Goal: Information Seeking & Learning: Find specific fact

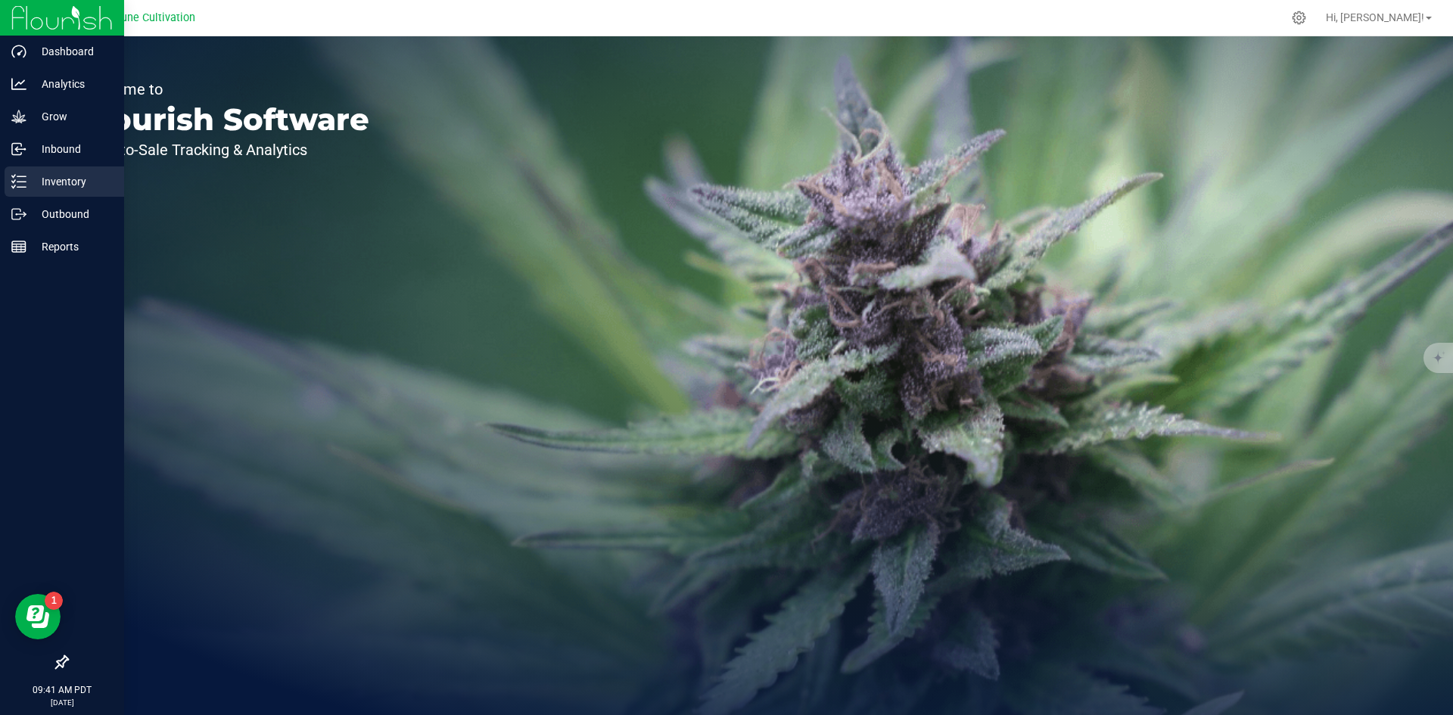
click at [9, 184] on div "Inventory" at bounding box center [65, 181] width 120 height 30
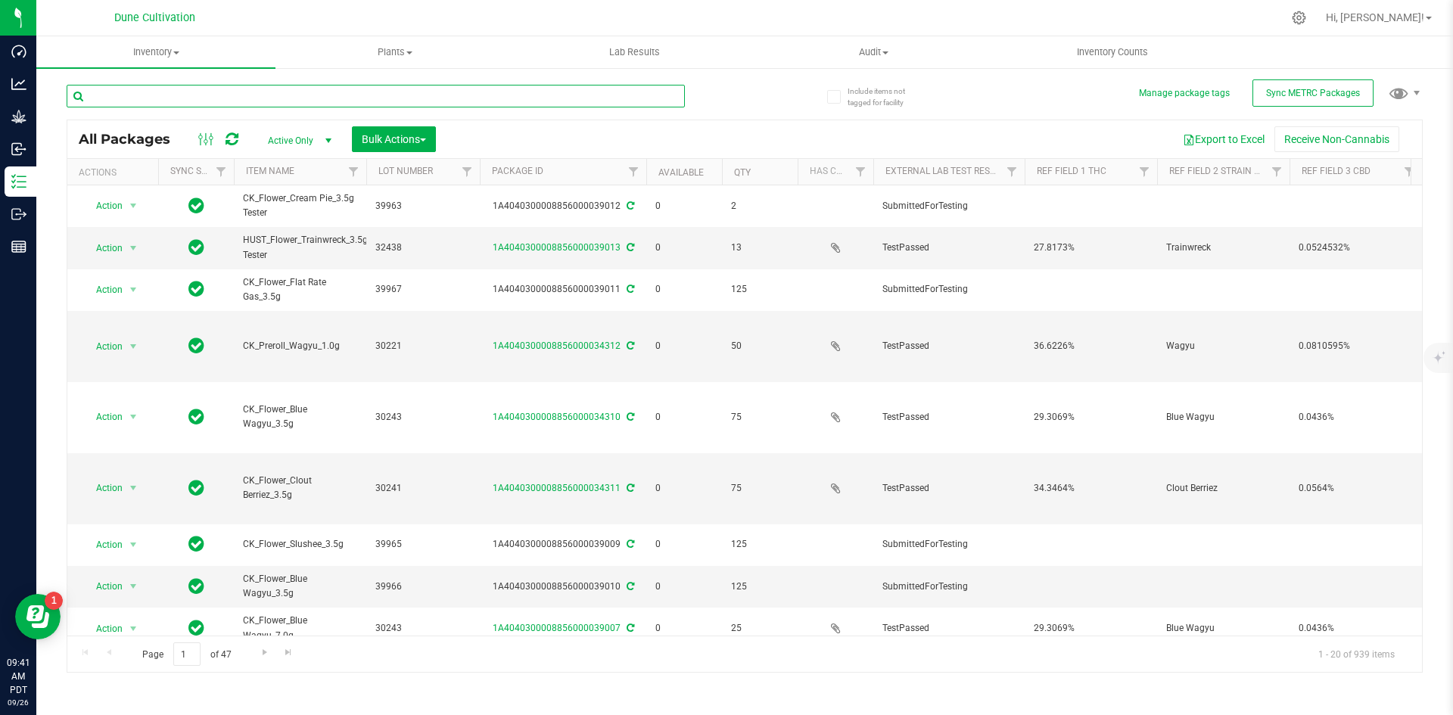
click at [278, 96] on input "text" at bounding box center [376, 96] width 618 height 23
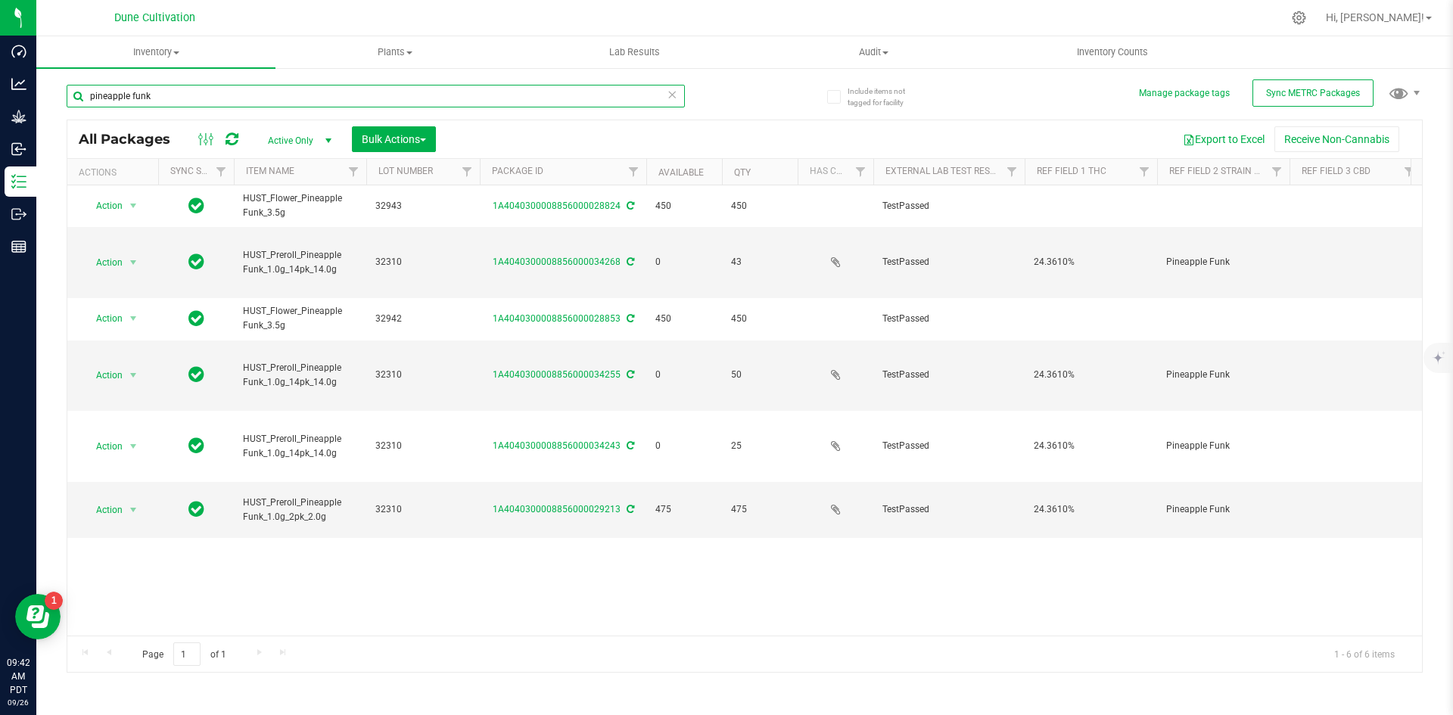
drag, startPoint x: 278, startPoint y: 96, endPoint x: 100, endPoint y: 100, distance: 177.9
click at [100, 100] on input "pineapple funk" at bounding box center [376, 96] width 618 height 23
type input "p"
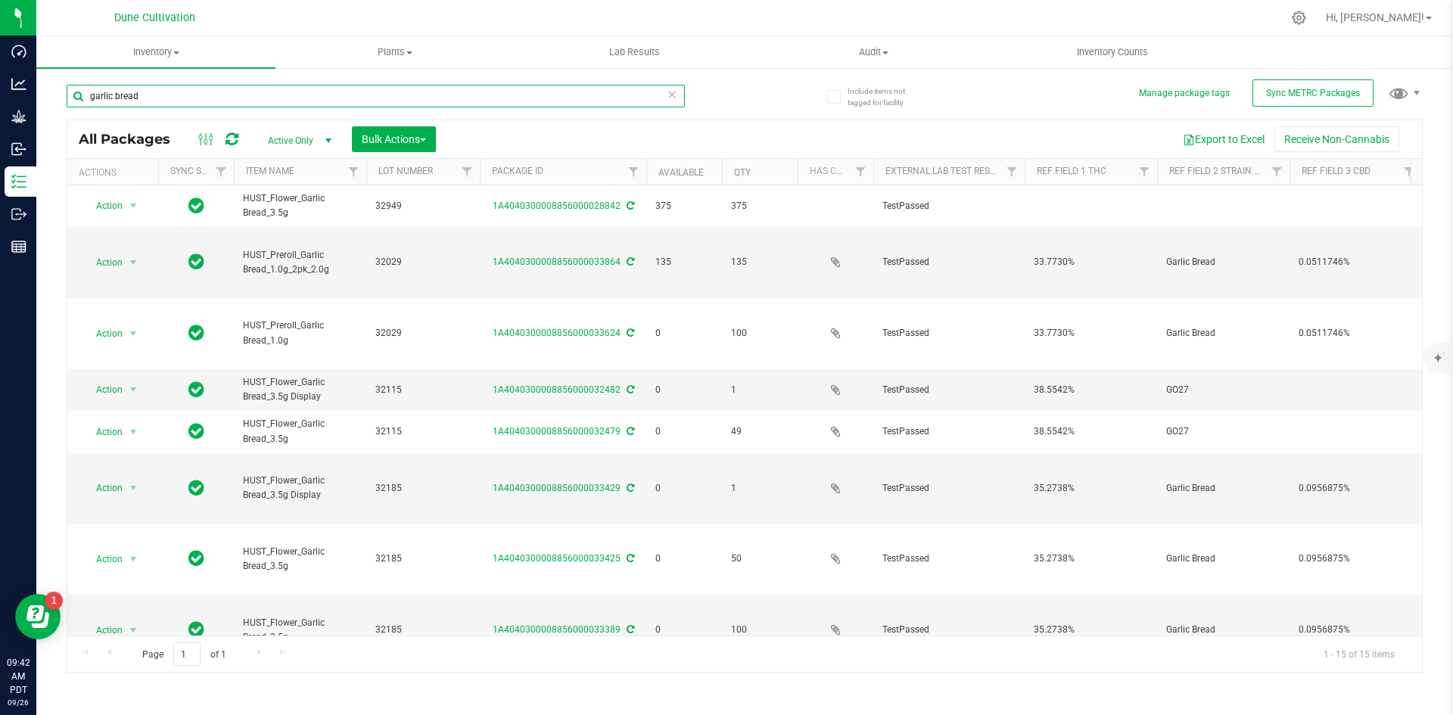
type input "garlic bread"
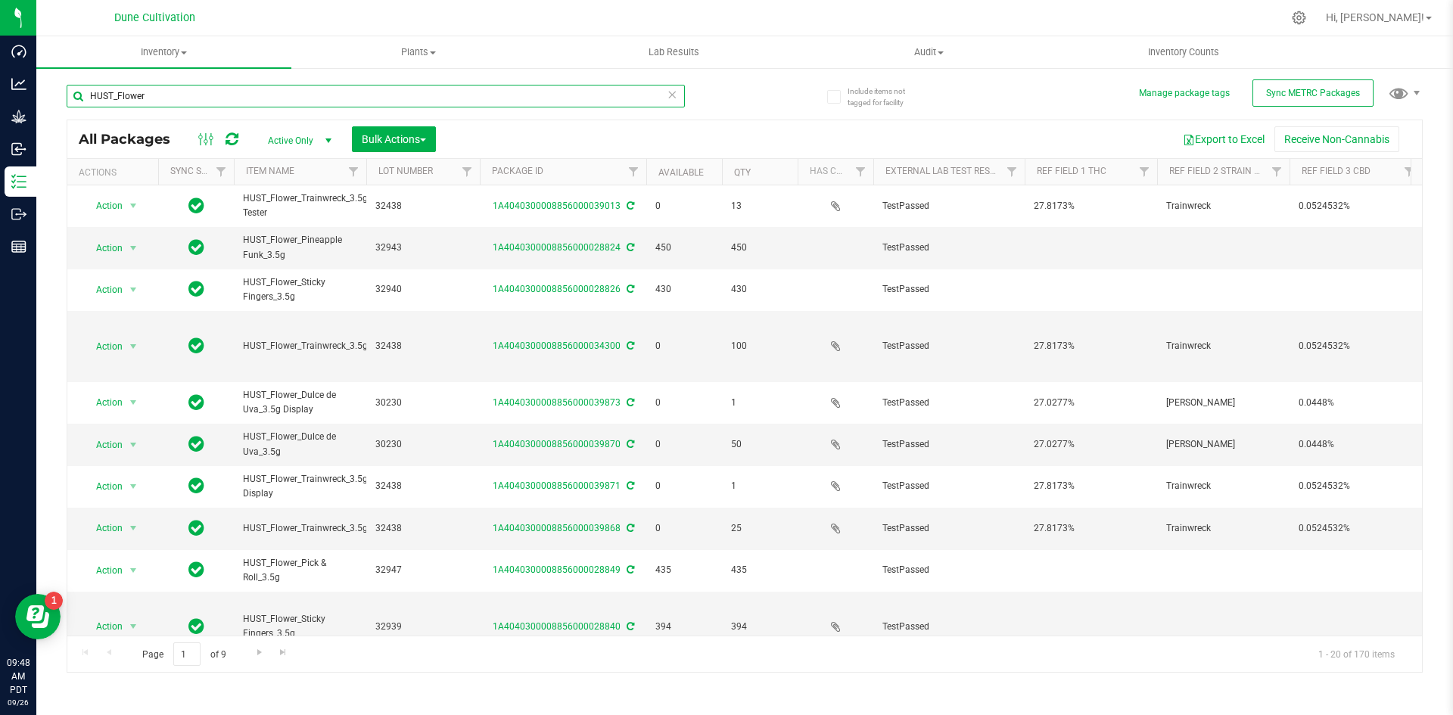
drag, startPoint x: 155, startPoint y: 95, endPoint x: 62, endPoint y: 98, distance: 93.1
click at [62, 98] on div "Include items not tagged for facility Manage package tags Sync METRC Packages H…" at bounding box center [744, 298] width 1417 height 462
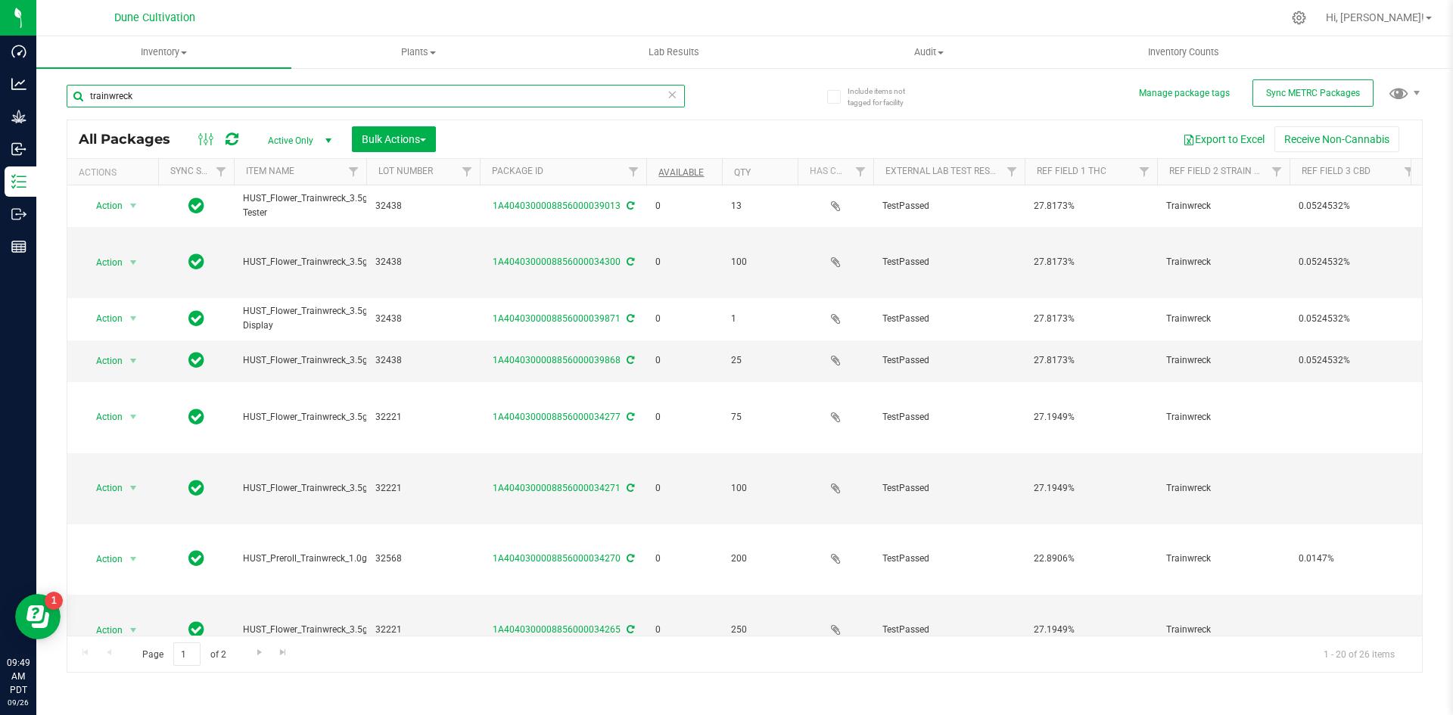
type input "trainwreck"
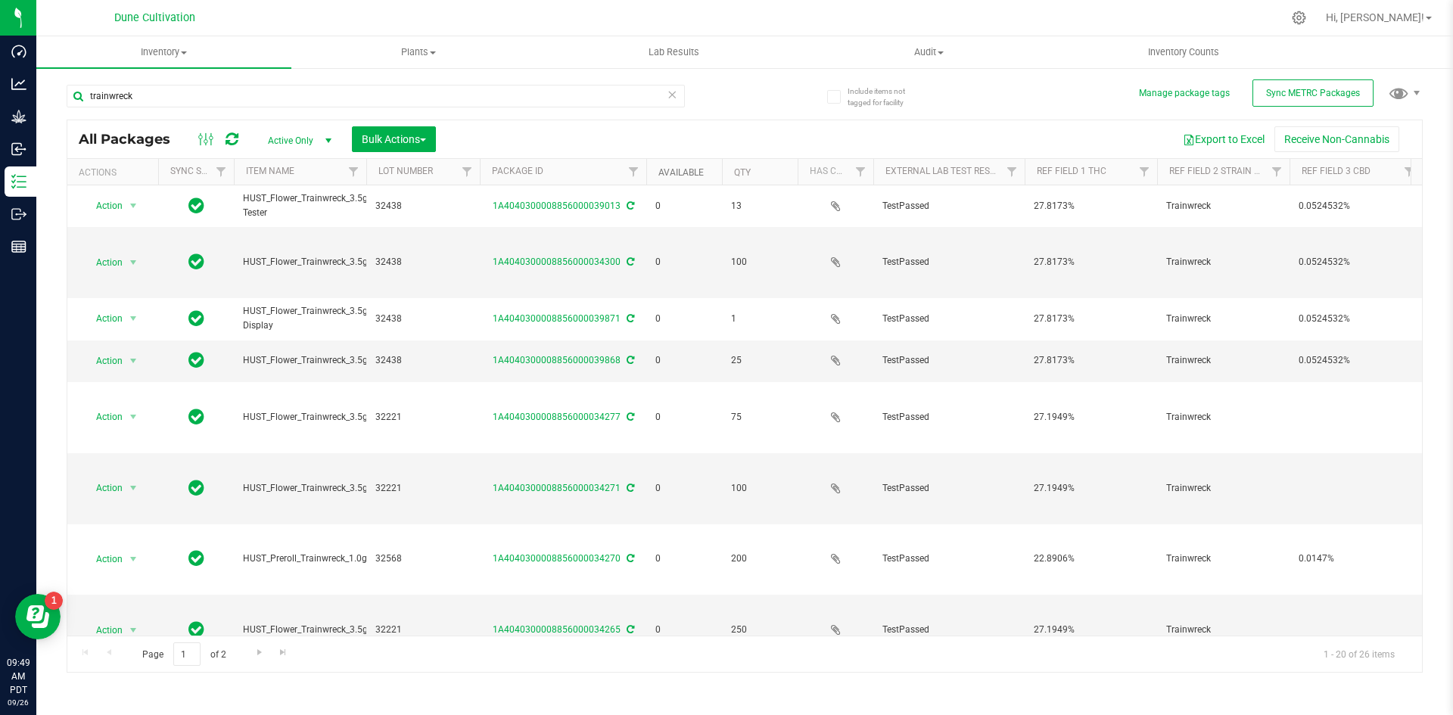
click at [670, 167] on link "Available" at bounding box center [680, 172] width 45 height 11
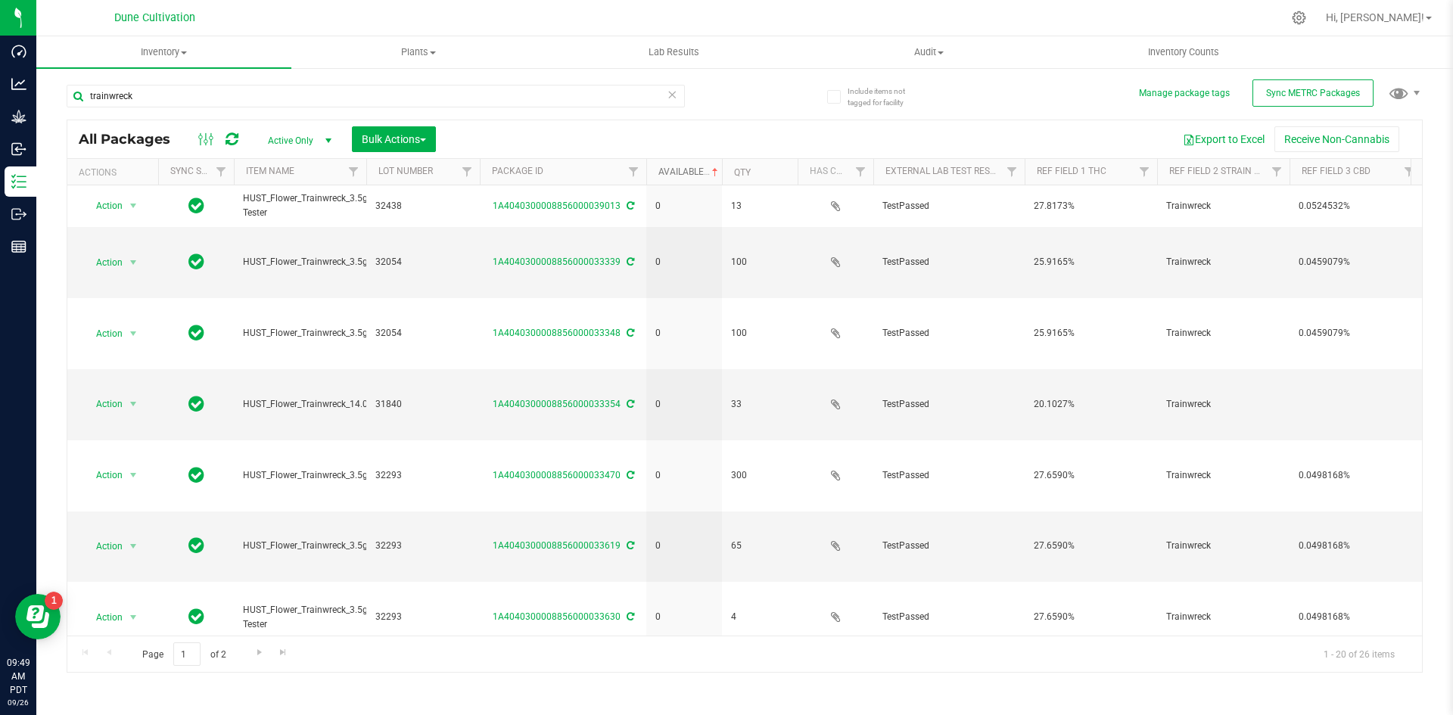
click at [670, 167] on link "Available" at bounding box center [689, 171] width 63 height 11
